Goal: Task Accomplishment & Management: Manage account settings

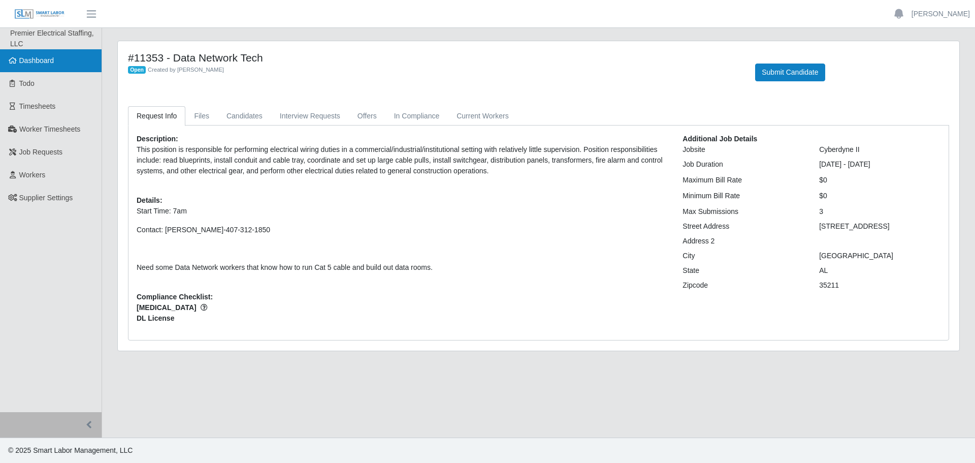
click at [61, 57] on link "Dashboard" at bounding box center [51, 60] width 102 height 23
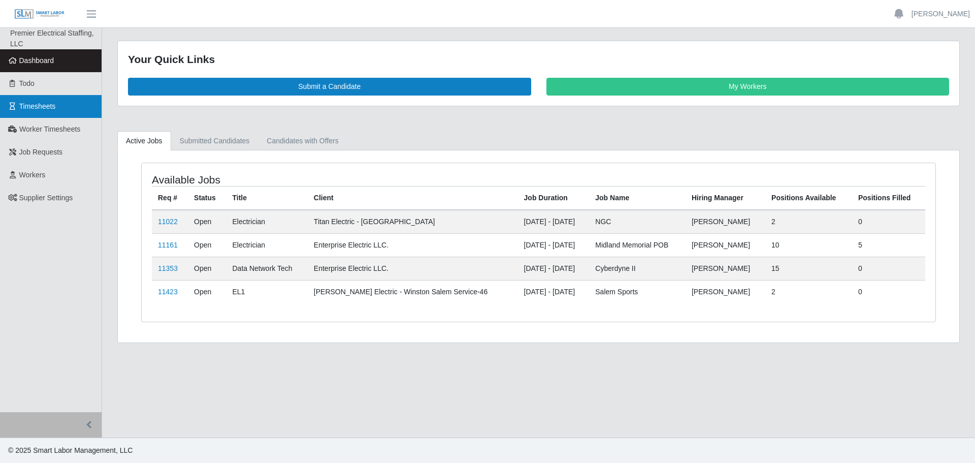
click at [50, 104] on span "Timesheets" at bounding box center [37, 106] width 37 height 8
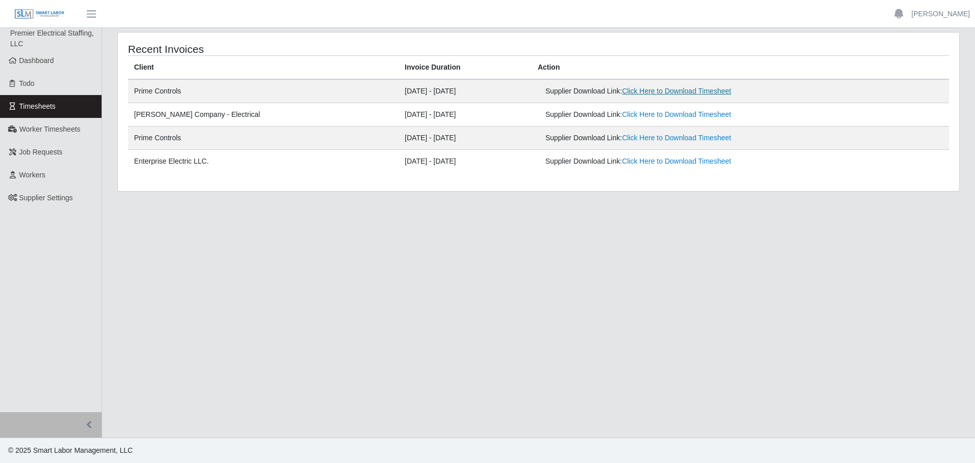
click at [631, 89] on link "Click Here to Download Timesheet" at bounding box center [676, 91] width 109 height 8
click at [56, 65] on link "Dashboard" at bounding box center [51, 60] width 102 height 23
